Goal: Transaction & Acquisition: Purchase product/service

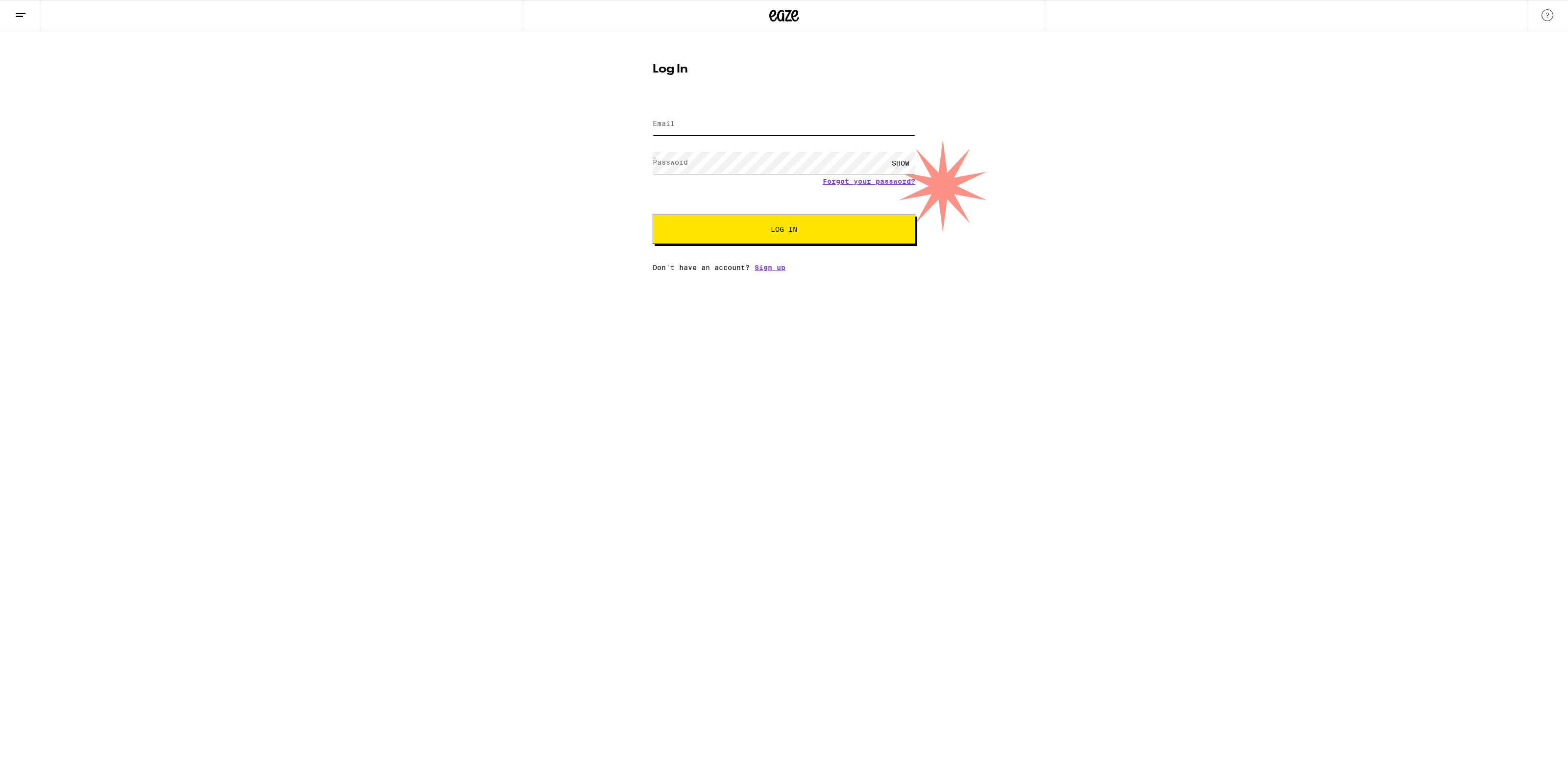
type input "[PERSON_NAME][EMAIL_ADDRESS][PERSON_NAME][DOMAIN_NAME]"
click at [767, 234] on button "Log In" at bounding box center [783, 229] width 263 height 30
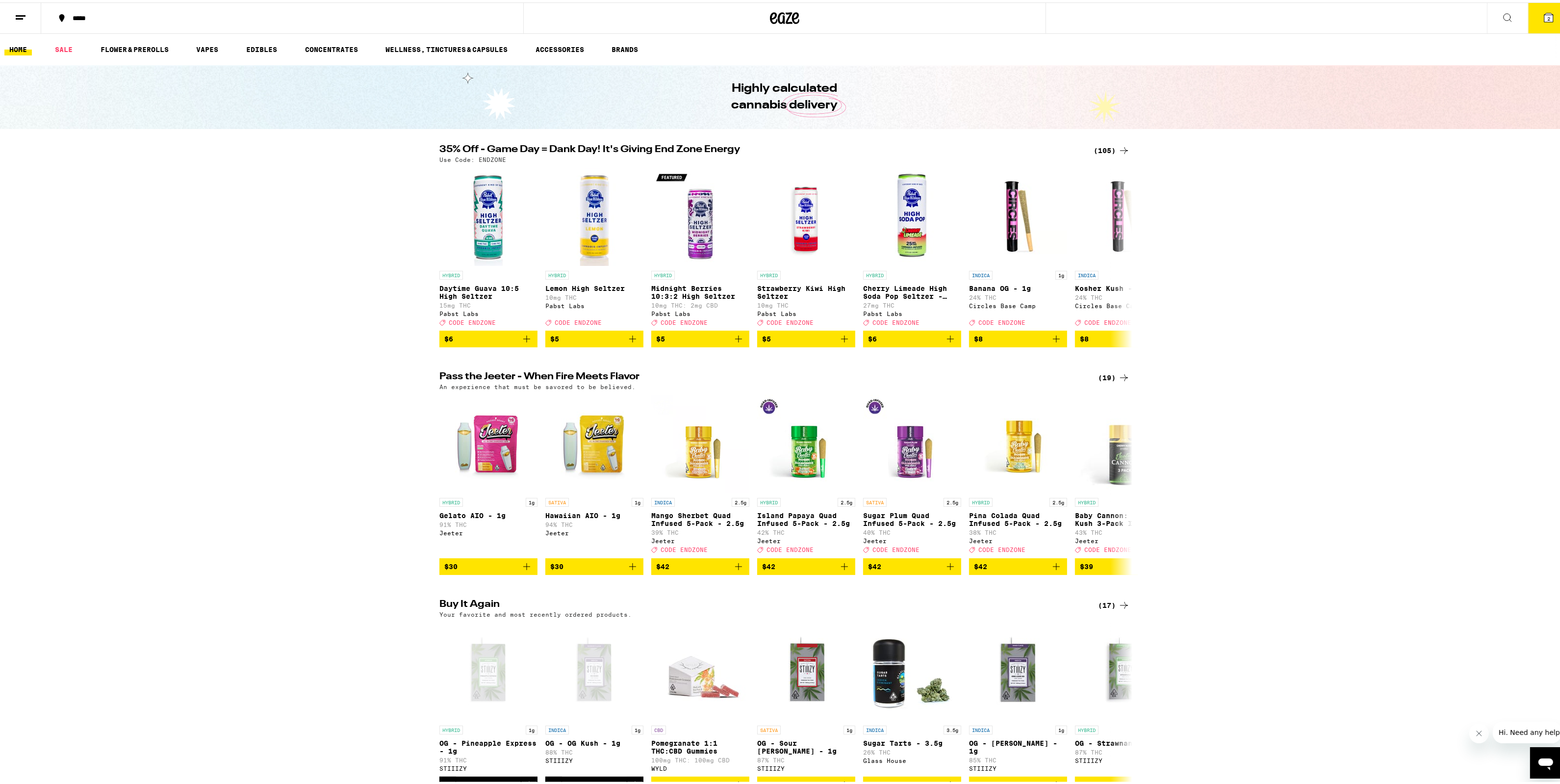
click at [53, 39] on ul "HOME SALE FLOWER & PREROLLS VAPES EDIBLES CONCENTRATES WELLNESS, TINCTURES & CA…" at bounding box center [785, 46] width 1570 height 31
click at [61, 45] on link "SALE" at bounding box center [64, 47] width 27 height 12
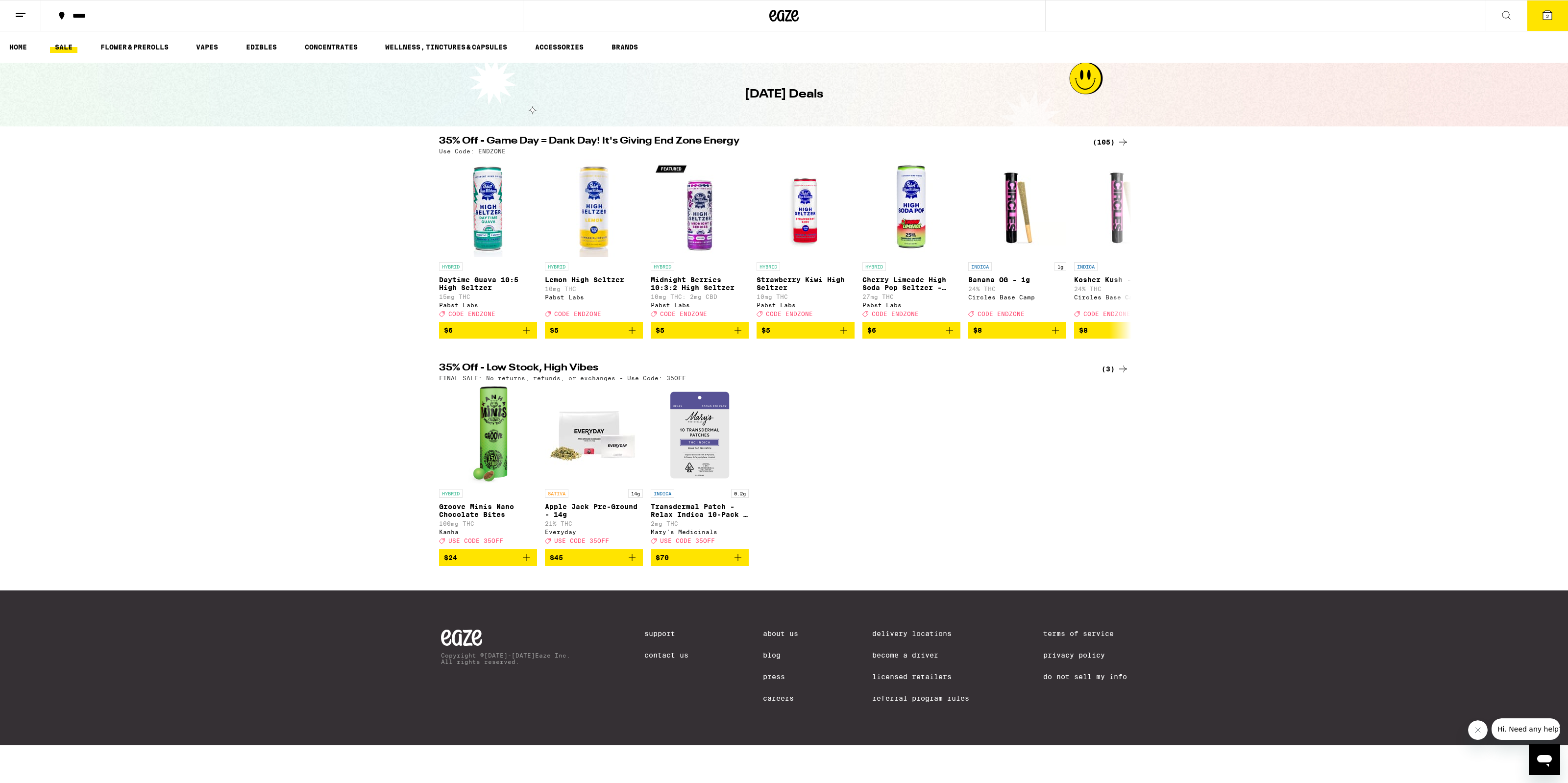
click at [1107, 138] on div "(105)" at bounding box center [1110, 142] width 36 height 12
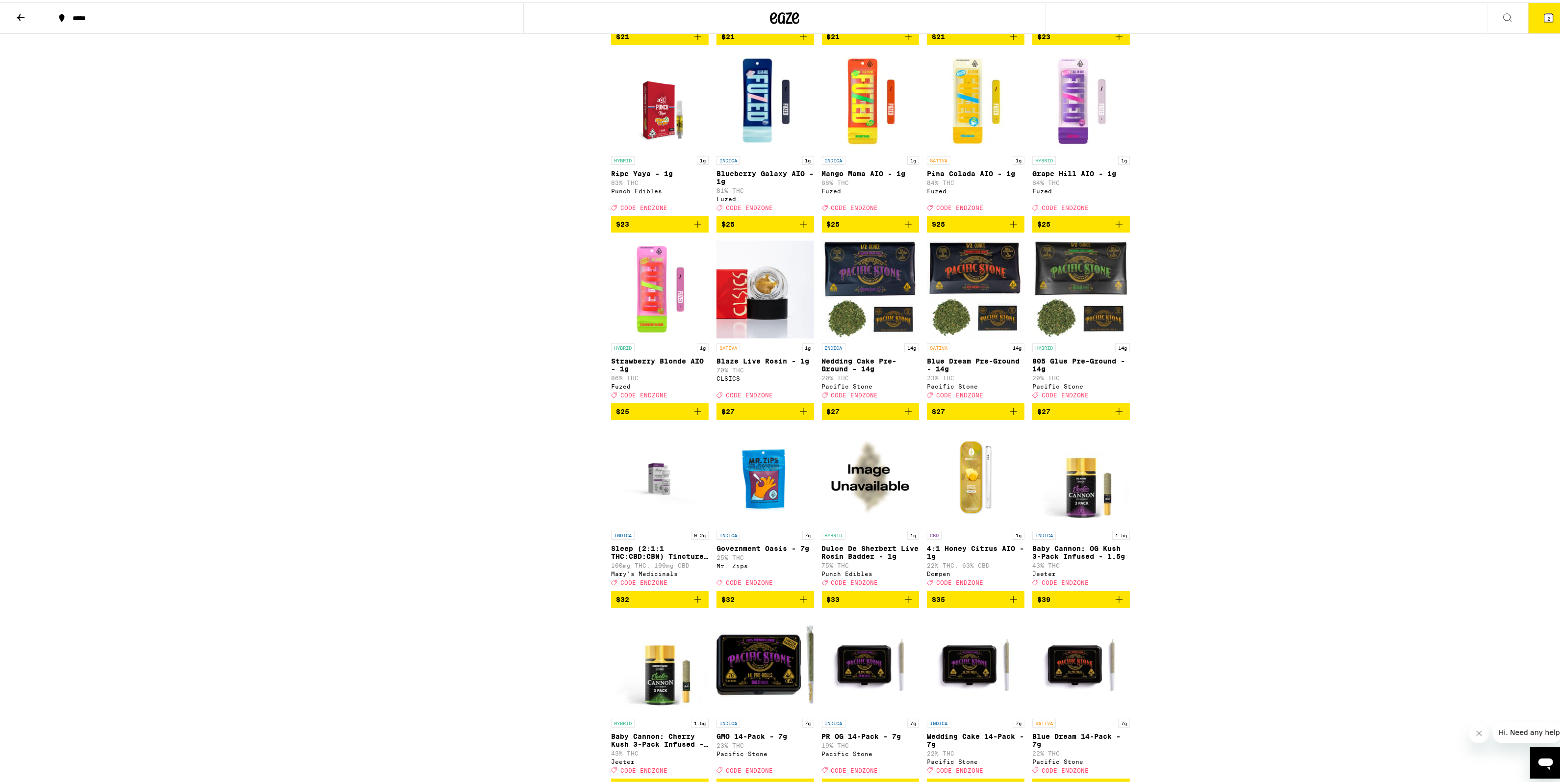
scroll to position [2656, 0]
